Goal: Task Accomplishment & Management: Use online tool/utility

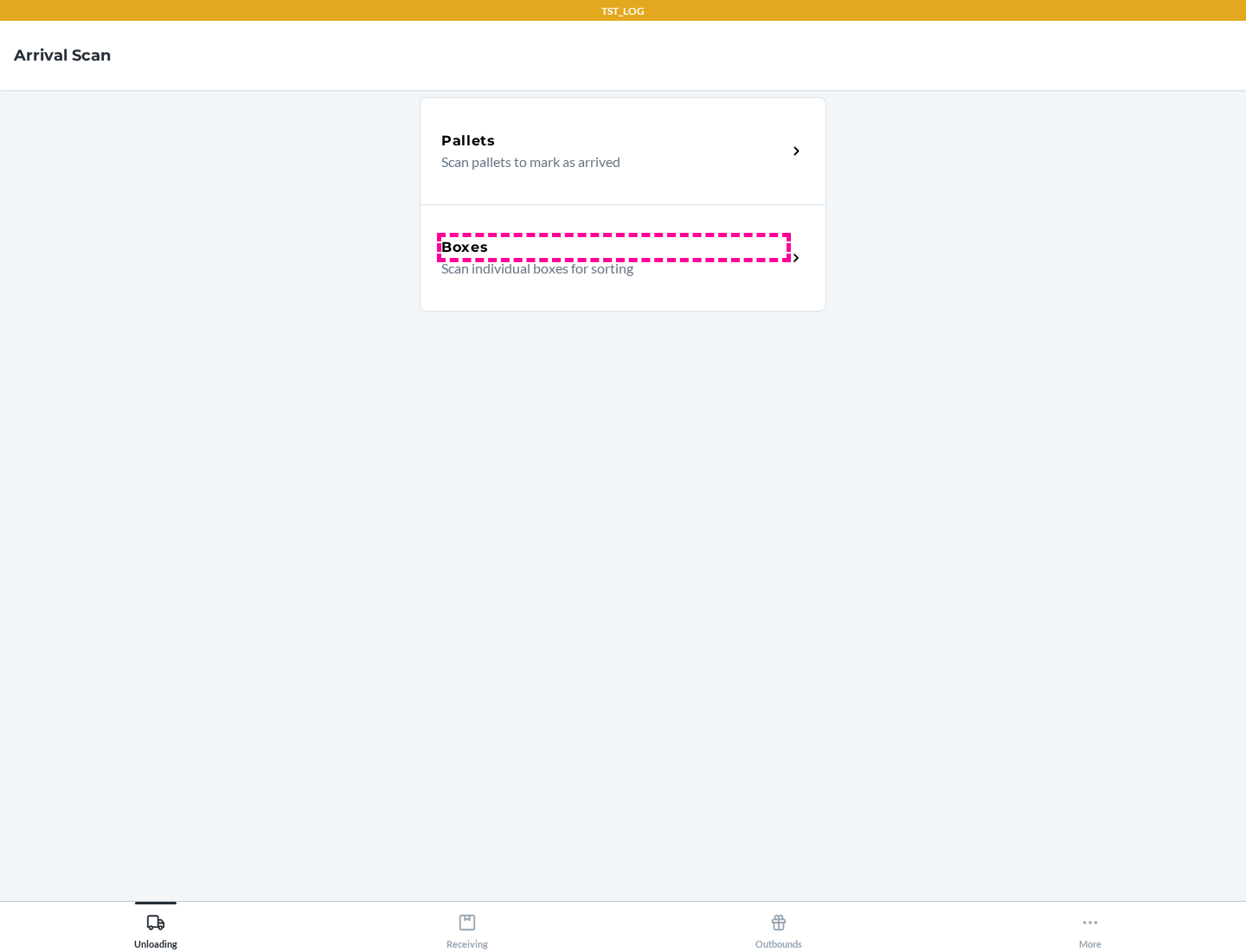
click at [614, 247] on div "Boxes" at bounding box center [614, 247] width 345 height 20
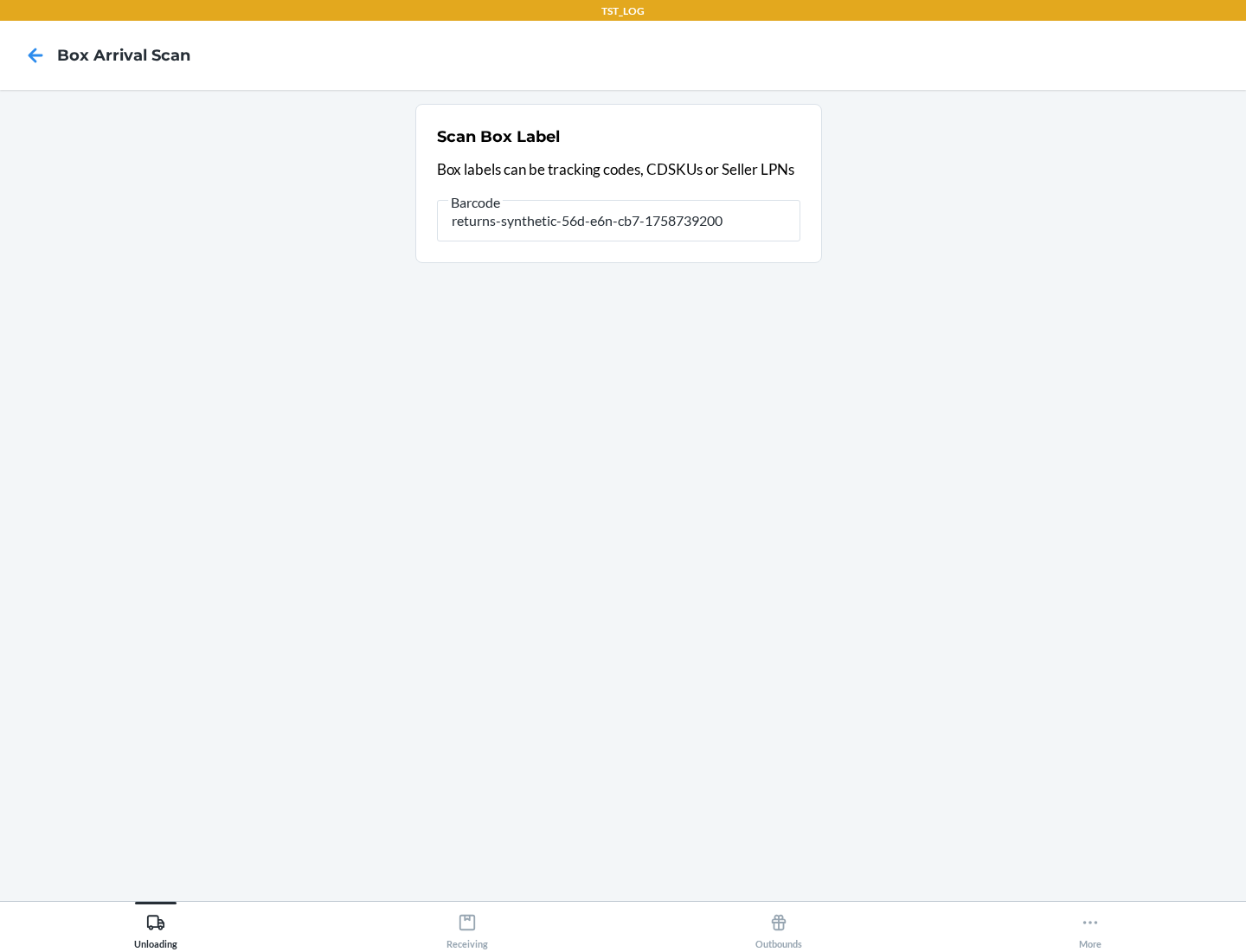
type input "returns-synthetic-56d-e6n-cb7-1758739200"
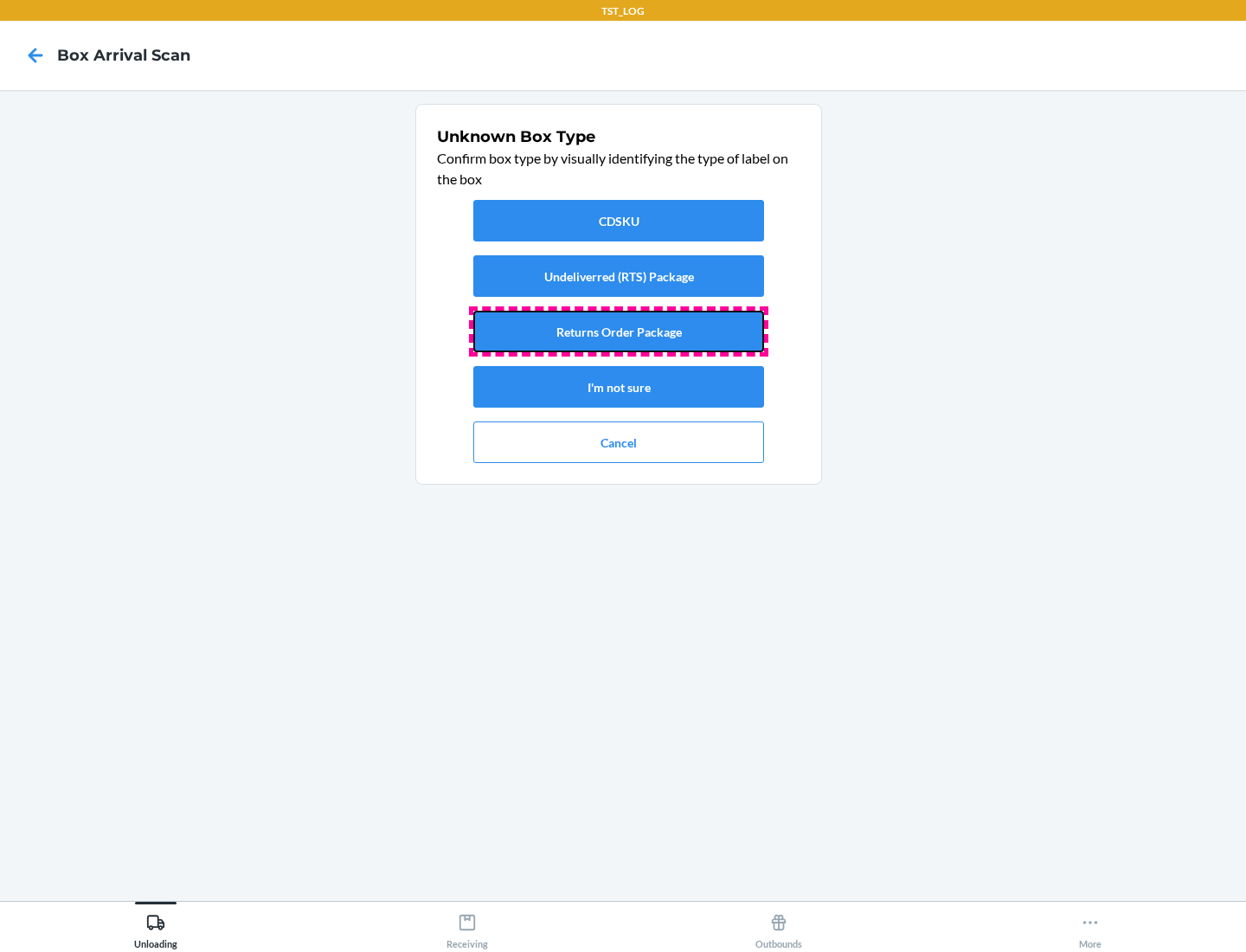
click at [619, 332] on button "Returns Order Package" at bounding box center [619, 331] width 291 height 42
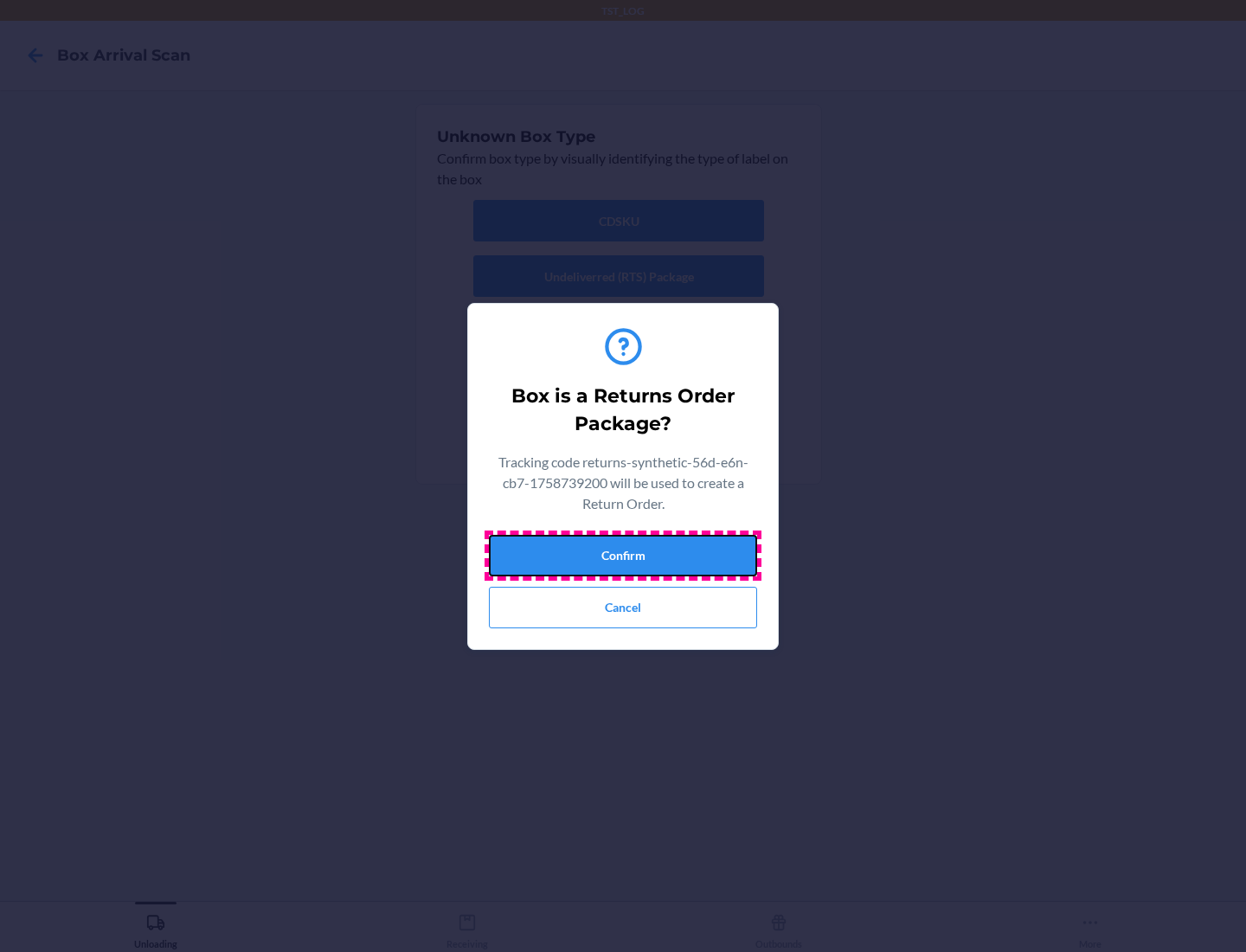
click at [623, 554] on button "Confirm" at bounding box center [623, 555] width 268 height 42
